Goal: Check status

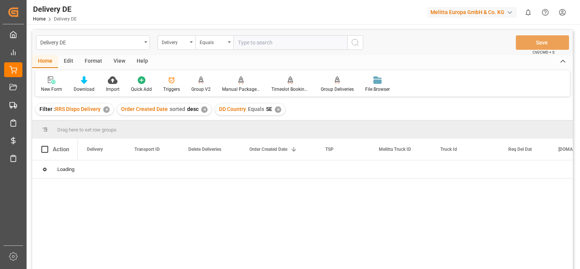
click at [105, 112] on div "Filter : RRS Dispo Delivery ✕" at bounding box center [75, 109] width 78 height 11
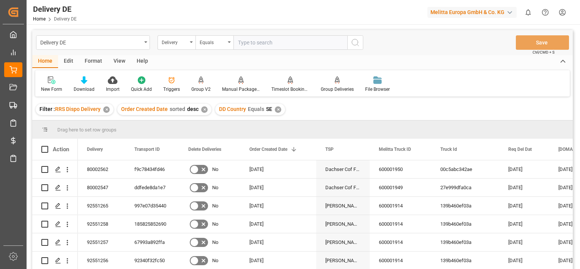
click at [108, 109] on div "✕" at bounding box center [106, 109] width 6 height 6
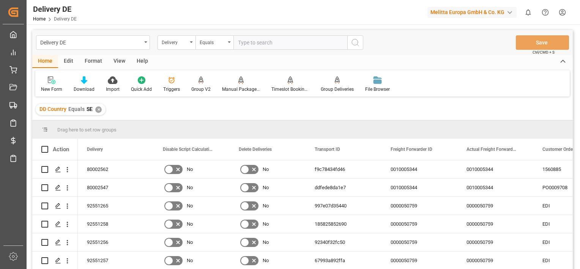
click at [261, 43] on input "text" at bounding box center [290, 42] width 114 height 14
paste input "92551767"
type input "92551767"
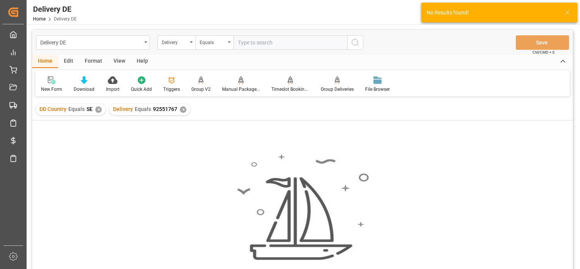
click at [99, 109] on div "✕" at bounding box center [98, 109] width 6 height 6
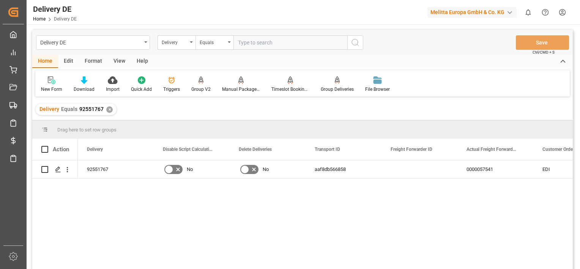
click at [258, 40] on input "text" at bounding box center [290, 42] width 114 height 14
paste input "92551768"
type input "92551768"
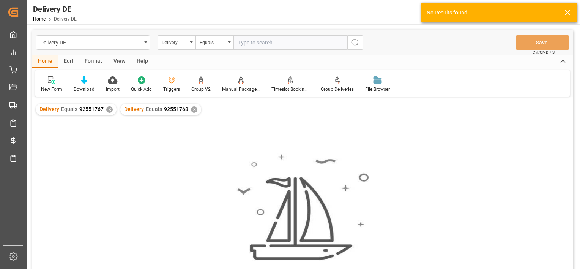
click at [110, 108] on div "✕" at bounding box center [109, 109] width 6 height 6
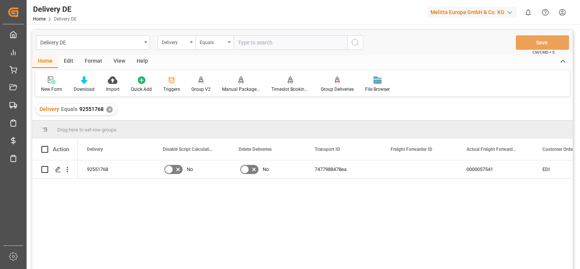
click at [107, 111] on div "✕" at bounding box center [109, 109] width 6 height 6
